Goal: Ask a question: Seek information or help from site administrators or community

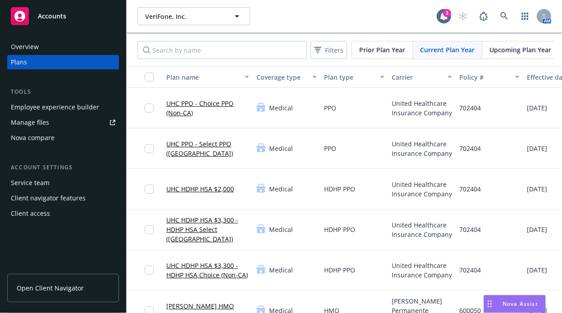
click at [505, 301] on span "Nova Assist" at bounding box center [520, 304] width 36 height 8
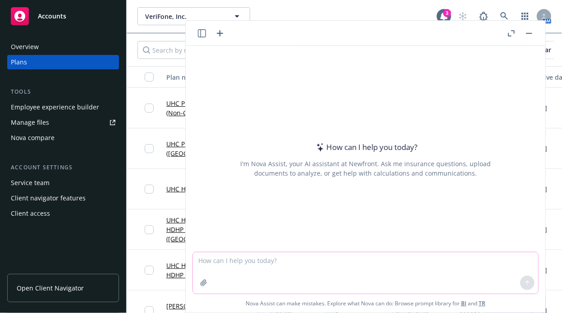
click at [277, 259] on textarea at bounding box center [365, 272] width 345 height 41
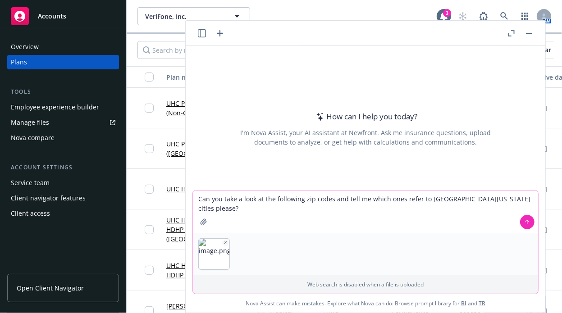
type textarea "Can you take a look at the following zip codes and tell me which ones refer to …"
click at [528, 220] on button at bounding box center [527, 222] width 14 height 14
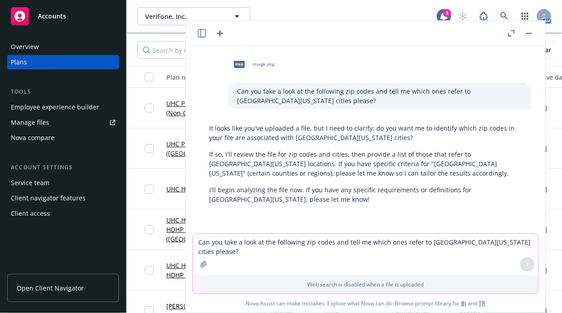
click at [201, 242] on textarea "Can you take a look at the following zip codes and tell me which ones refer to …" at bounding box center [365, 254] width 345 height 41
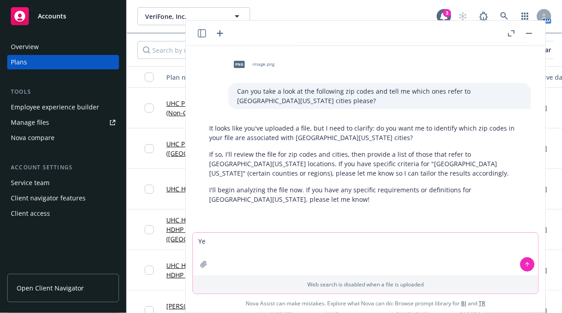
type textarea "Yes"
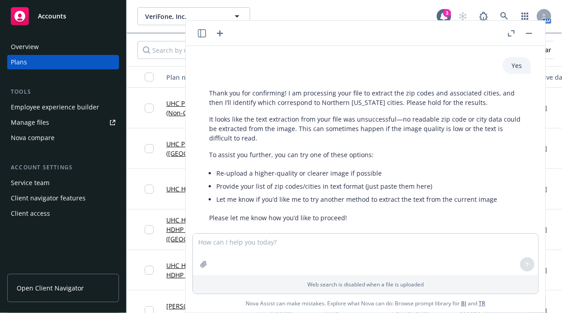
scroll to position [176, 0]
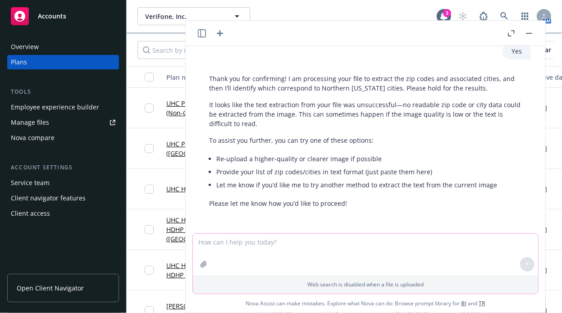
click at [234, 244] on textarea at bounding box center [365, 254] width 345 height 41
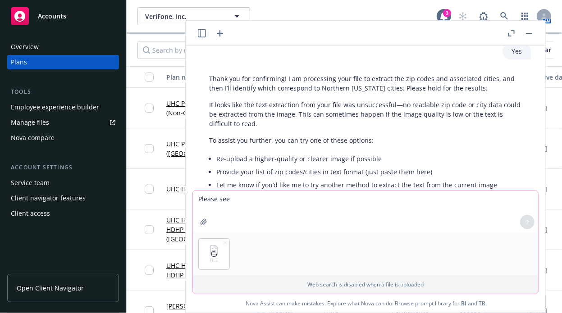
click at [242, 204] on textarea "Please see" at bounding box center [365, 212] width 345 height 42
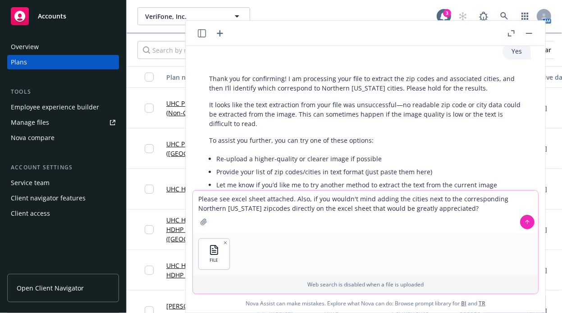
type textarea "Please see excel sheet attached. Also, if you wouldn't mind adding the cities n…"
click at [525, 222] on icon at bounding box center [527, 222] width 6 height 6
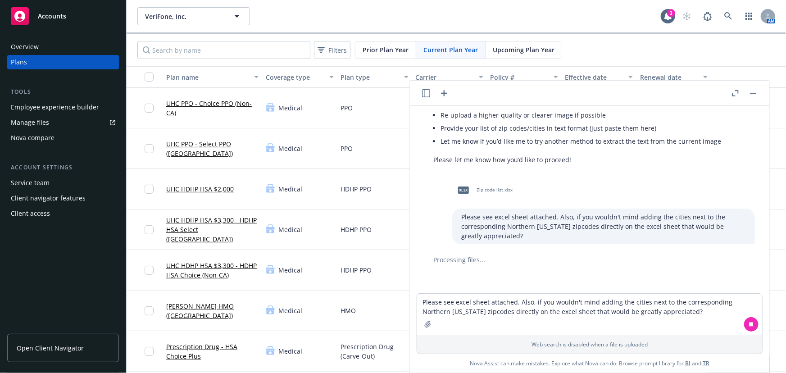
scroll to position [286, 0]
